Goal: Communication & Community: Answer question/provide support

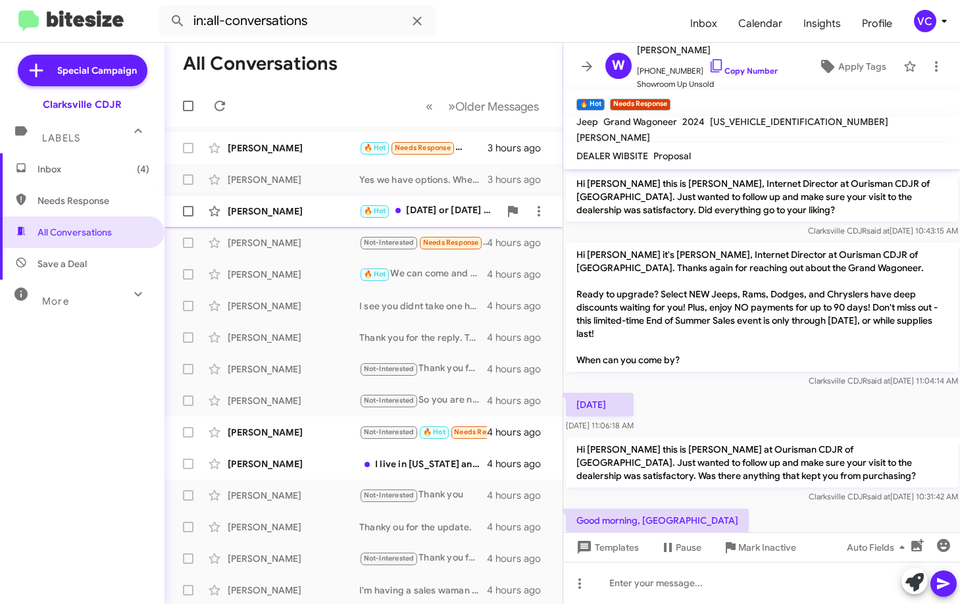
click at [342, 214] on div "[PERSON_NAME]" at bounding box center [294, 211] width 132 height 13
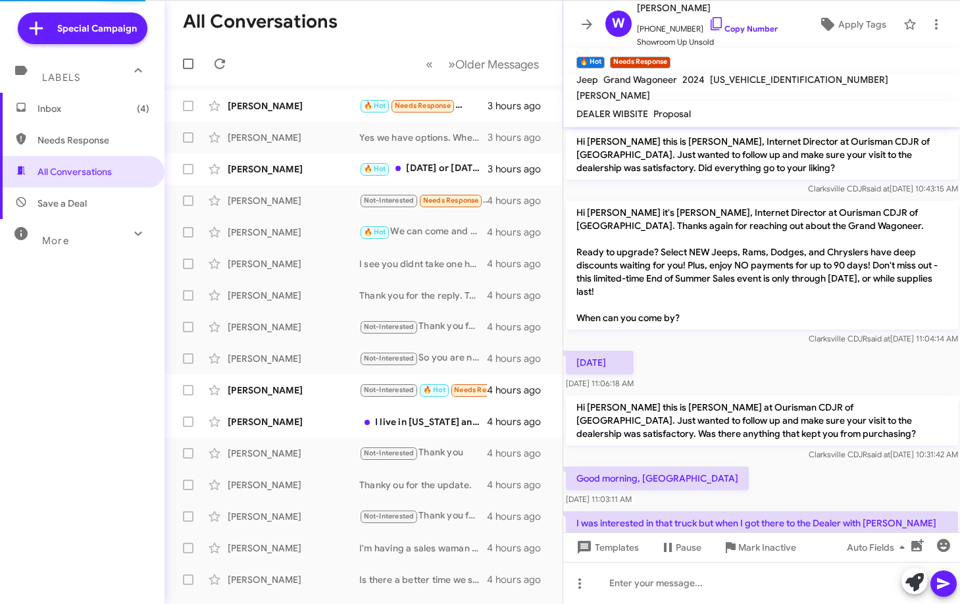
scroll to position [413, 0]
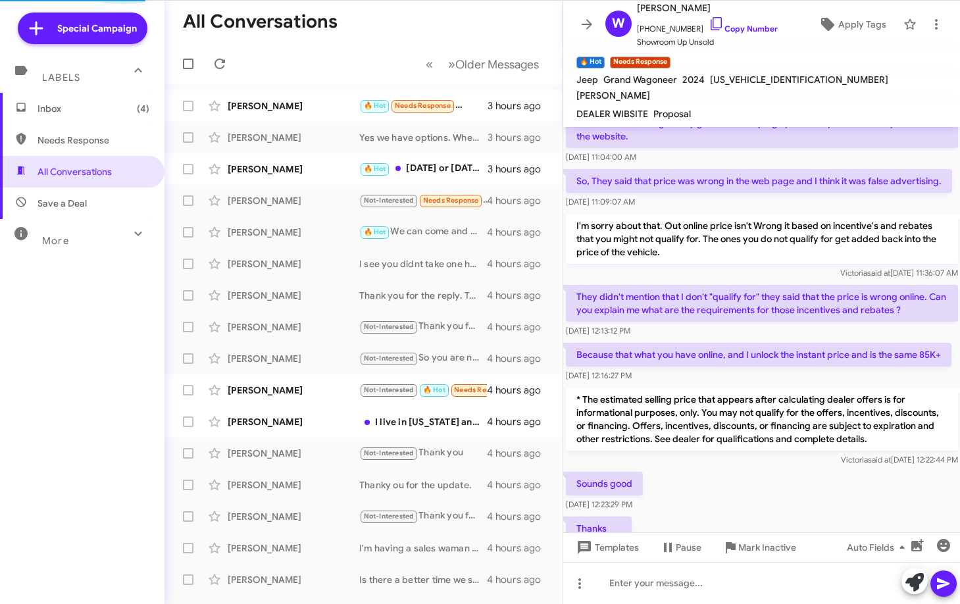
click at [801, 514] on div "Thanks [DATE] 12:23:33 PM" at bounding box center [761, 536] width 397 height 45
click at [811, 469] on div "Sounds good [DATE] 12:23:29 PM" at bounding box center [761, 491] width 397 height 45
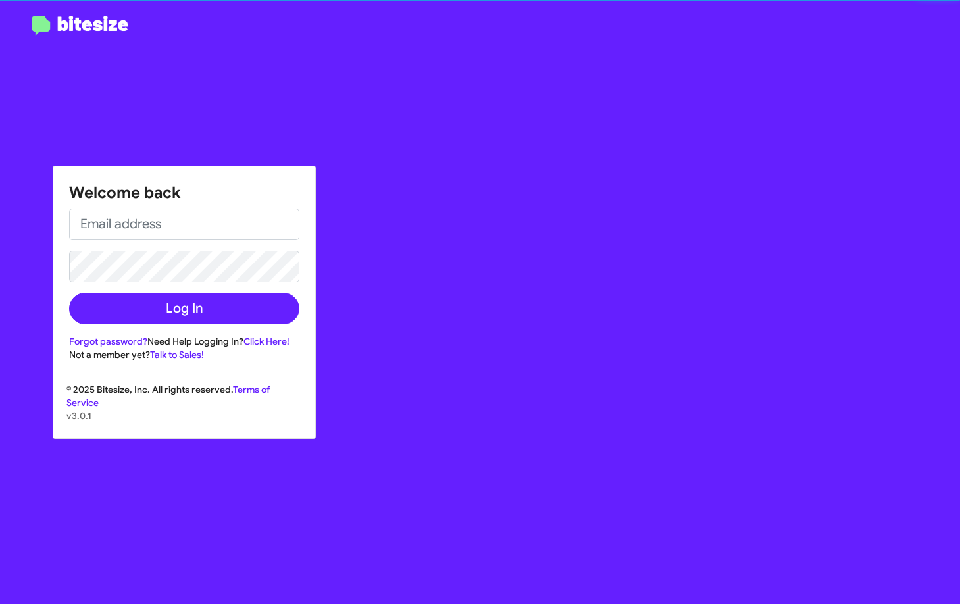
click at [825, 451] on div "Welcome back Log In Forgot password? Need Help Logging In? Click Here! Not a me…" at bounding box center [560, 302] width 800 height 604
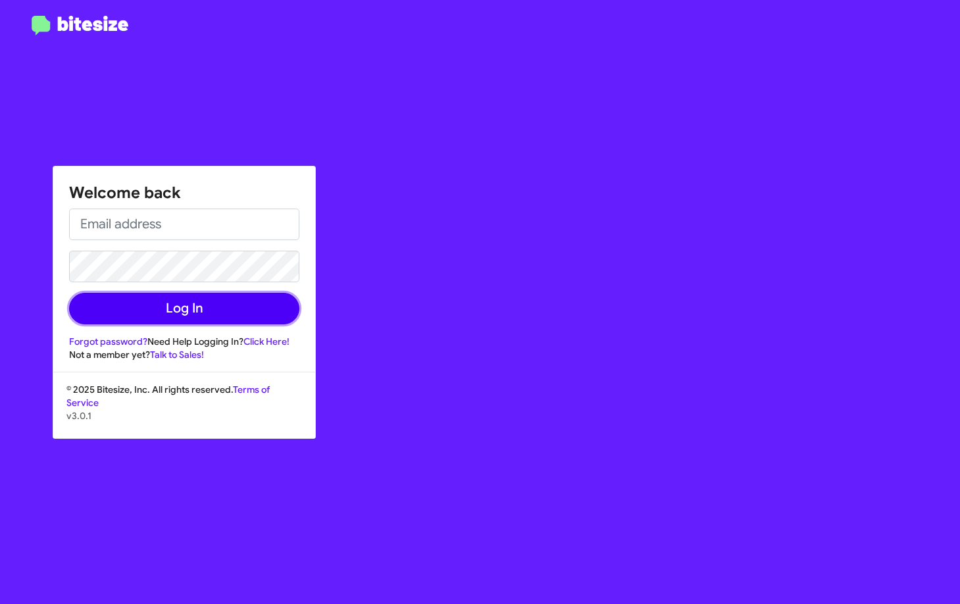
click at [236, 303] on button "Log In" at bounding box center [184, 309] width 230 height 32
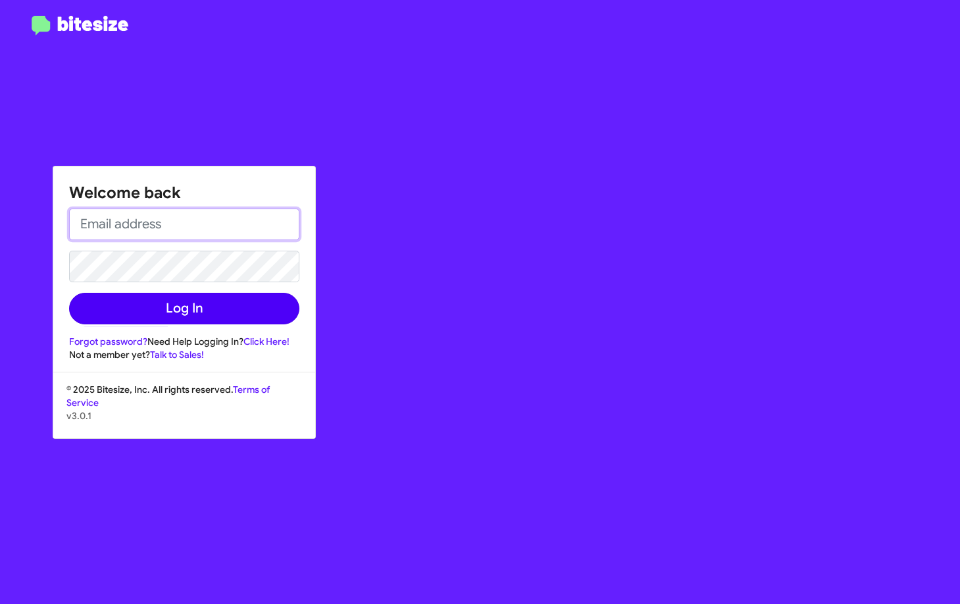
type input "[EMAIL_ADDRESS][DOMAIN_NAME]"
click at [236, 303] on button "Log In" at bounding box center [184, 309] width 230 height 32
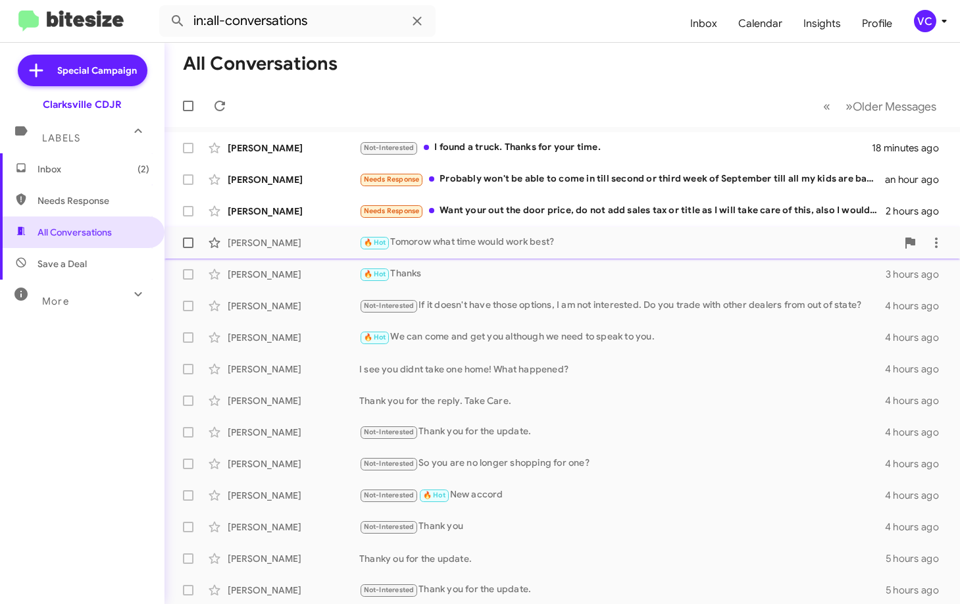
click at [287, 237] on div "[PERSON_NAME]" at bounding box center [294, 242] width 132 height 13
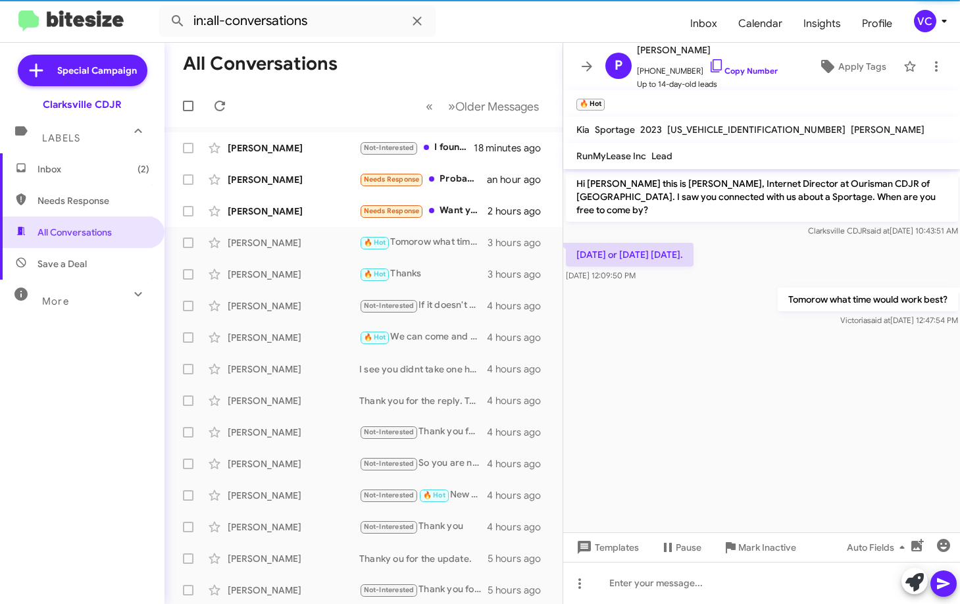
click at [725, 422] on cdk-virtual-scroll-viewport "Hi [PERSON_NAME] this is [PERSON_NAME], Internet Director at Ourisman CDJR of […" at bounding box center [761, 350] width 397 height 363
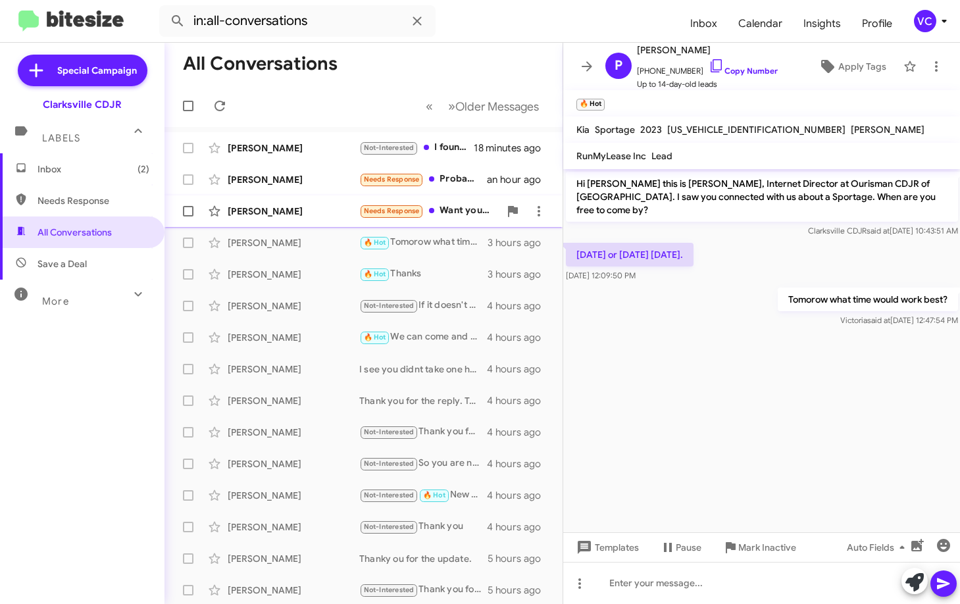
click at [231, 212] on div "[PERSON_NAME]" at bounding box center [294, 211] width 132 height 13
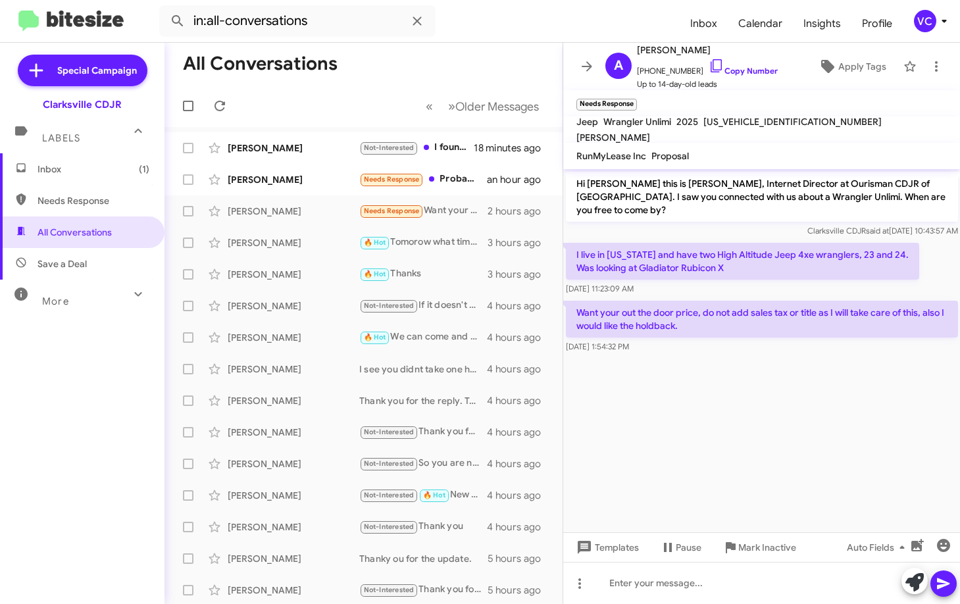
click at [765, 404] on cdk-virtual-scroll-viewport "Hi [PERSON_NAME] this is [PERSON_NAME], Internet Director at Ourisman CDJR of […" at bounding box center [761, 350] width 397 height 363
click at [794, 282] on div "[DATE] 11:23:09 AM" at bounding box center [742, 288] width 353 height 13
click at [789, 388] on cdk-virtual-scroll-viewport "Hi [PERSON_NAME] this is [PERSON_NAME], Internet Director at Ourisman CDJR of […" at bounding box center [761, 350] width 397 height 363
click at [654, 224] on div "Clarksville CDJR said at [DATE] 10:43:57 AM" at bounding box center [762, 230] width 392 height 13
drag, startPoint x: 570, startPoint y: 220, endPoint x: 821, endPoint y: 338, distance: 278.3
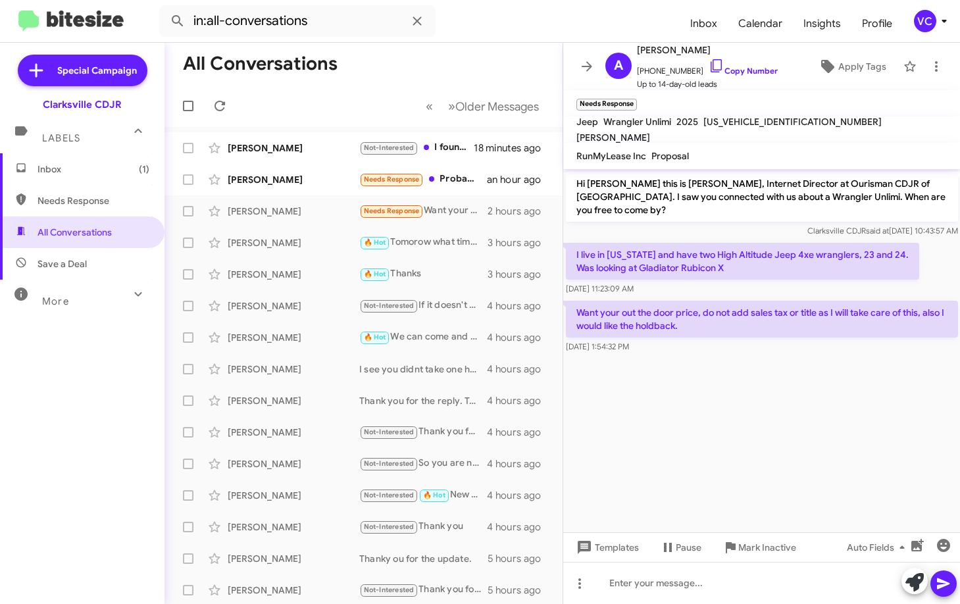
click at [821, 338] on div "Hi [PERSON_NAME] this is [PERSON_NAME], Internet Director at Ourisman CDJR of […" at bounding box center [761, 262] width 397 height 187
click at [830, 356] on div at bounding box center [761, 361] width 397 height 10
click at [579, 243] on p "I live in [US_STATE] and have two High Altitude Jeep 4xe wranglers, 23 and 24. …" at bounding box center [742, 261] width 353 height 37
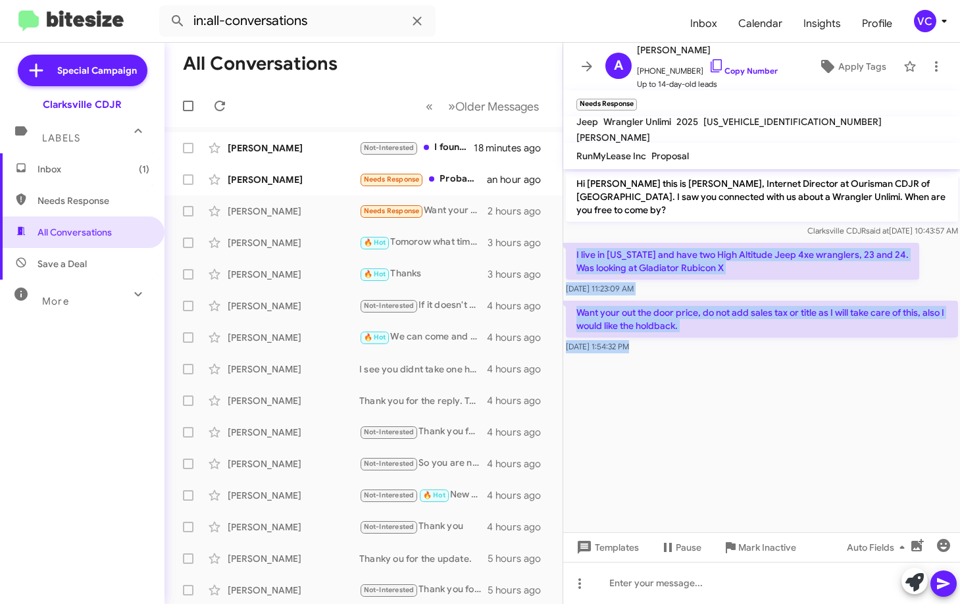
drag, startPoint x: 574, startPoint y: 238, endPoint x: 776, endPoint y: 347, distance: 229.5
click at [776, 347] on cdk-virtual-scroll-viewport "Hi [PERSON_NAME] this is [PERSON_NAME], Internet Director at Ourisman CDJR of […" at bounding box center [761, 350] width 397 height 363
copy div "I live in [US_STATE] and have two High Altitude Jeep 4xe wranglers, 23 and 24. …"
click at [723, 73] on link "Copy Number" at bounding box center [742, 71] width 69 height 10
copy div "I live in [US_STATE] and have two High Altitude Jeep 4xe wranglers, 23 and 24. …"
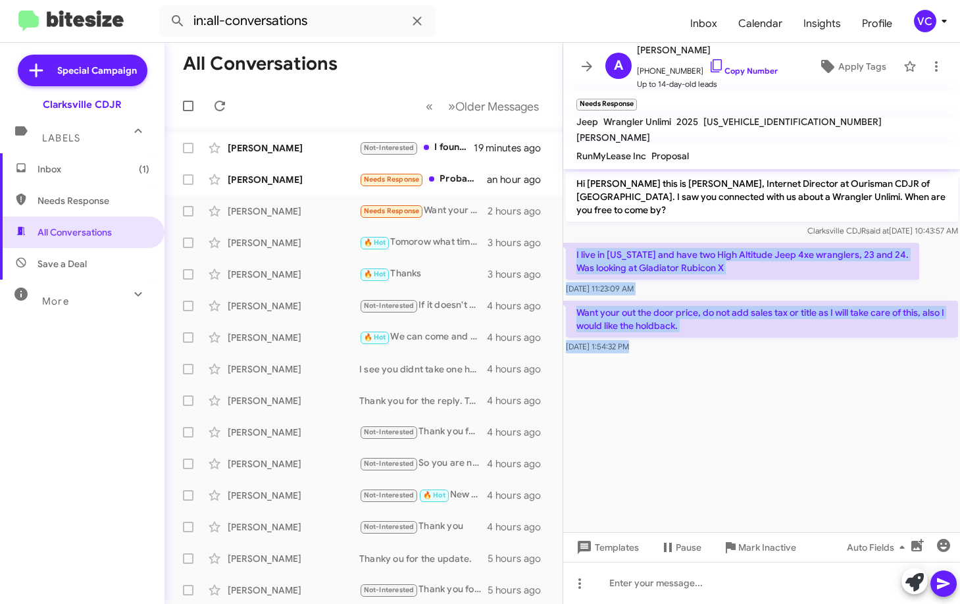
drag, startPoint x: 574, startPoint y: 237, endPoint x: 716, endPoint y: 345, distance: 178.8
click at [716, 345] on cdk-virtual-scroll-viewport "Hi [PERSON_NAME] this is [PERSON_NAME], Internet Director at Ourisman CDJR of […" at bounding box center [761, 350] width 397 height 363
copy div "I live in [US_STATE] and have two High Altitude Jeep 4xe wranglers, 23 and 24. …"
